Goal: Transaction & Acquisition: Purchase product/service

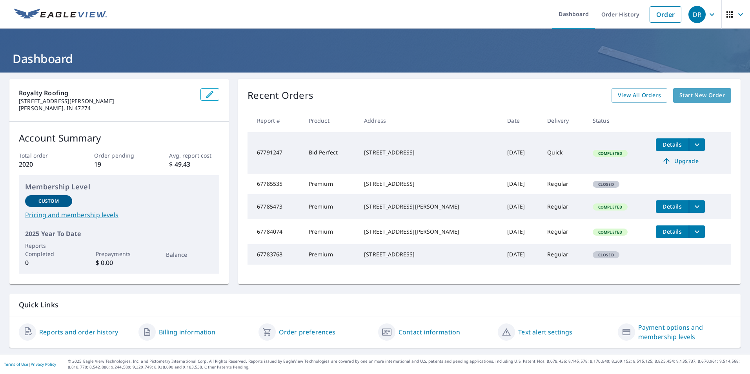
click at [688, 101] on link "Start New Order" at bounding box center [702, 95] width 58 height 15
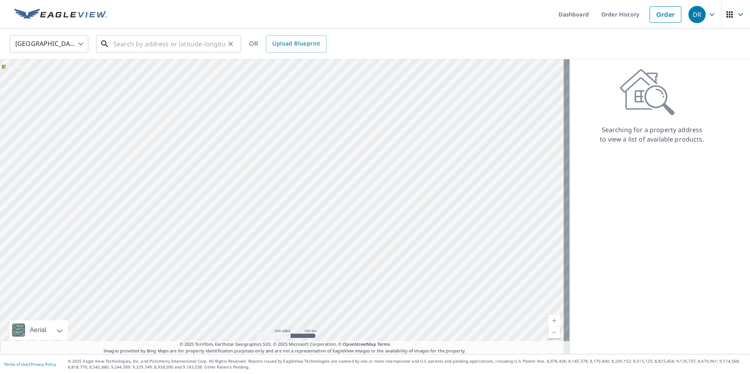
click at [181, 40] on input "text" at bounding box center [169, 44] width 112 height 22
paste input "1783 [PERSON_NAME]"
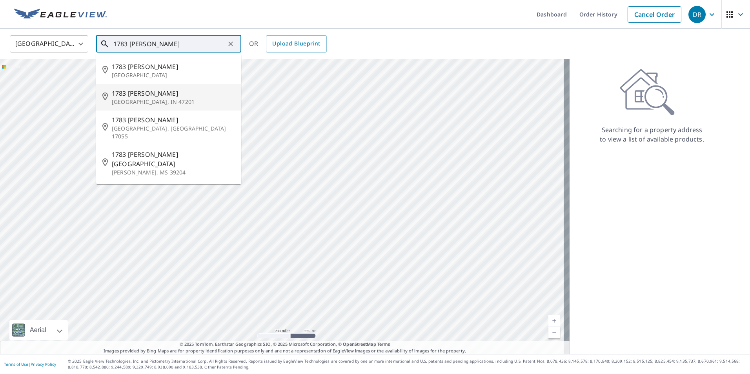
click at [175, 100] on p "[GEOGRAPHIC_DATA], IN 47201" at bounding box center [173, 102] width 123 height 8
type input "1783 Shady Ln Columbus, IN 47201"
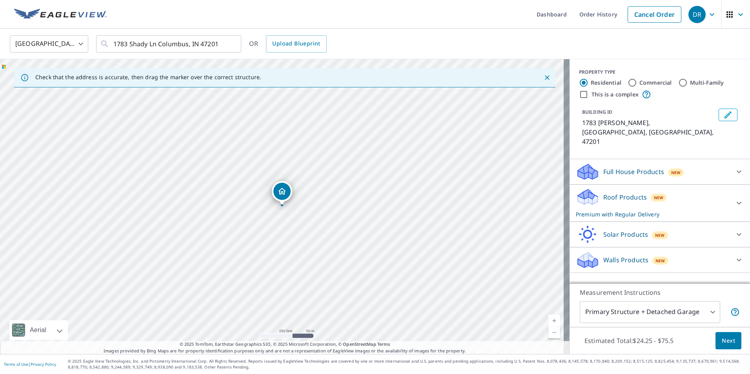
click at [548, 317] on link "Current Level 17, Zoom In" at bounding box center [554, 321] width 12 height 12
click at [548, 317] on link "Current Level 18, Zoom In" at bounding box center [554, 321] width 12 height 12
click at [548, 317] on link "Current Level 19, Zoom In" at bounding box center [554, 321] width 12 height 12
click at [689, 188] on div "Roof Products New Premium with Regular Delivery" at bounding box center [653, 203] width 154 height 31
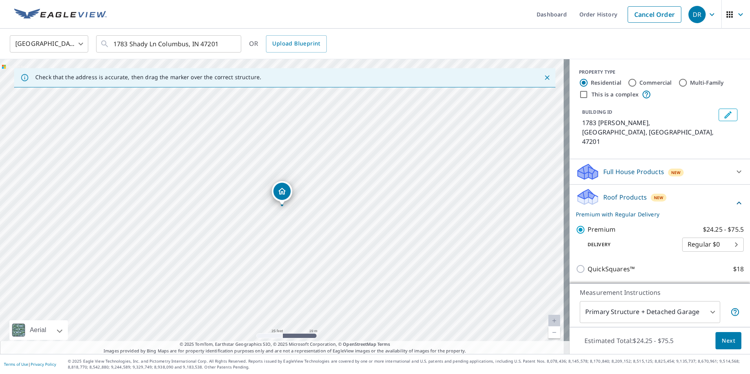
click at [731, 339] on button "Next" at bounding box center [728, 341] width 26 height 18
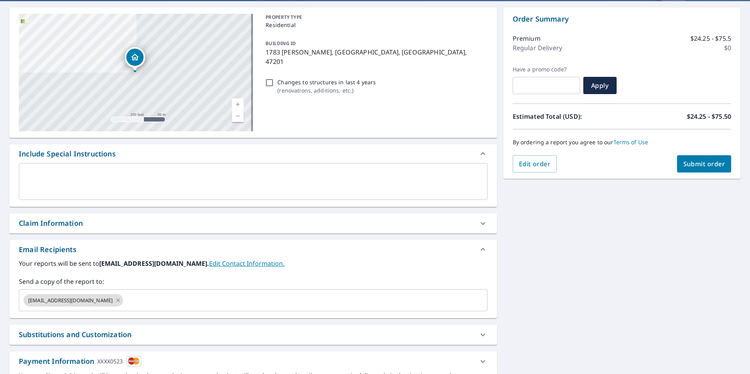
scroll to position [76, 0]
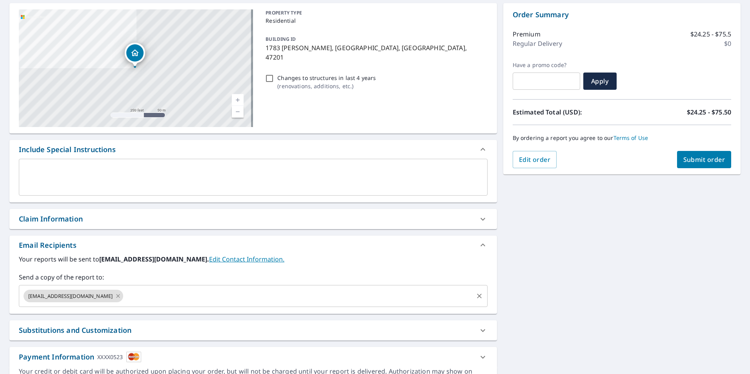
click at [116, 296] on icon at bounding box center [118, 296] width 4 height 4
click at [93, 297] on input "text" at bounding box center [247, 296] width 450 height 15
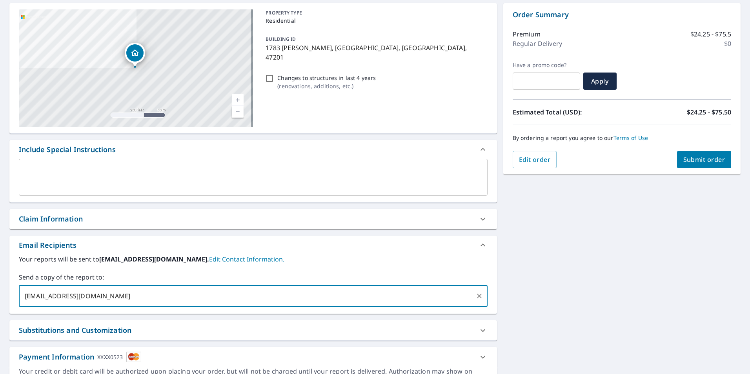
type input "[EMAIL_ADDRESS][DOMAIN_NAME]"
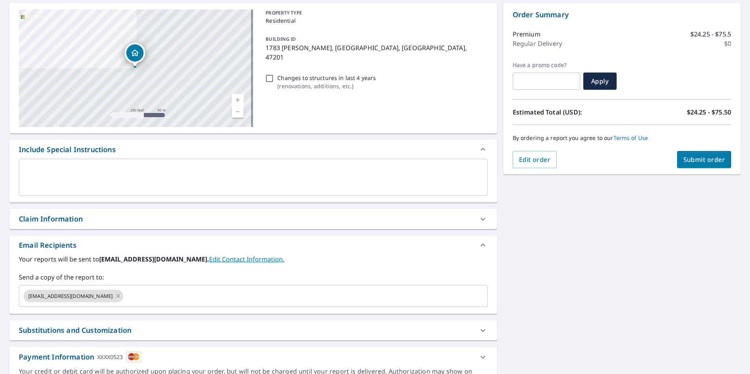
click at [584, 284] on div "1783 [GEOGRAPHIC_DATA][STREET_ADDRESS] A standard road map Aerial A detailed lo…" at bounding box center [375, 197] width 750 height 401
click at [677, 165] on button "Submit order" at bounding box center [704, 159] width 55 height 17
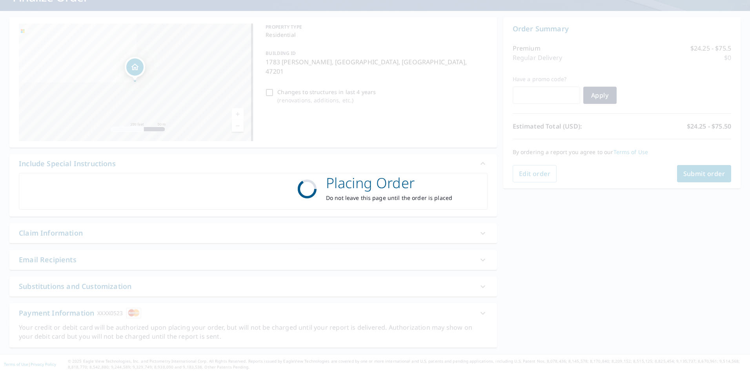
scroll to position [62, 0]
